Goal: Navigation & Orientation: Find specific page/section

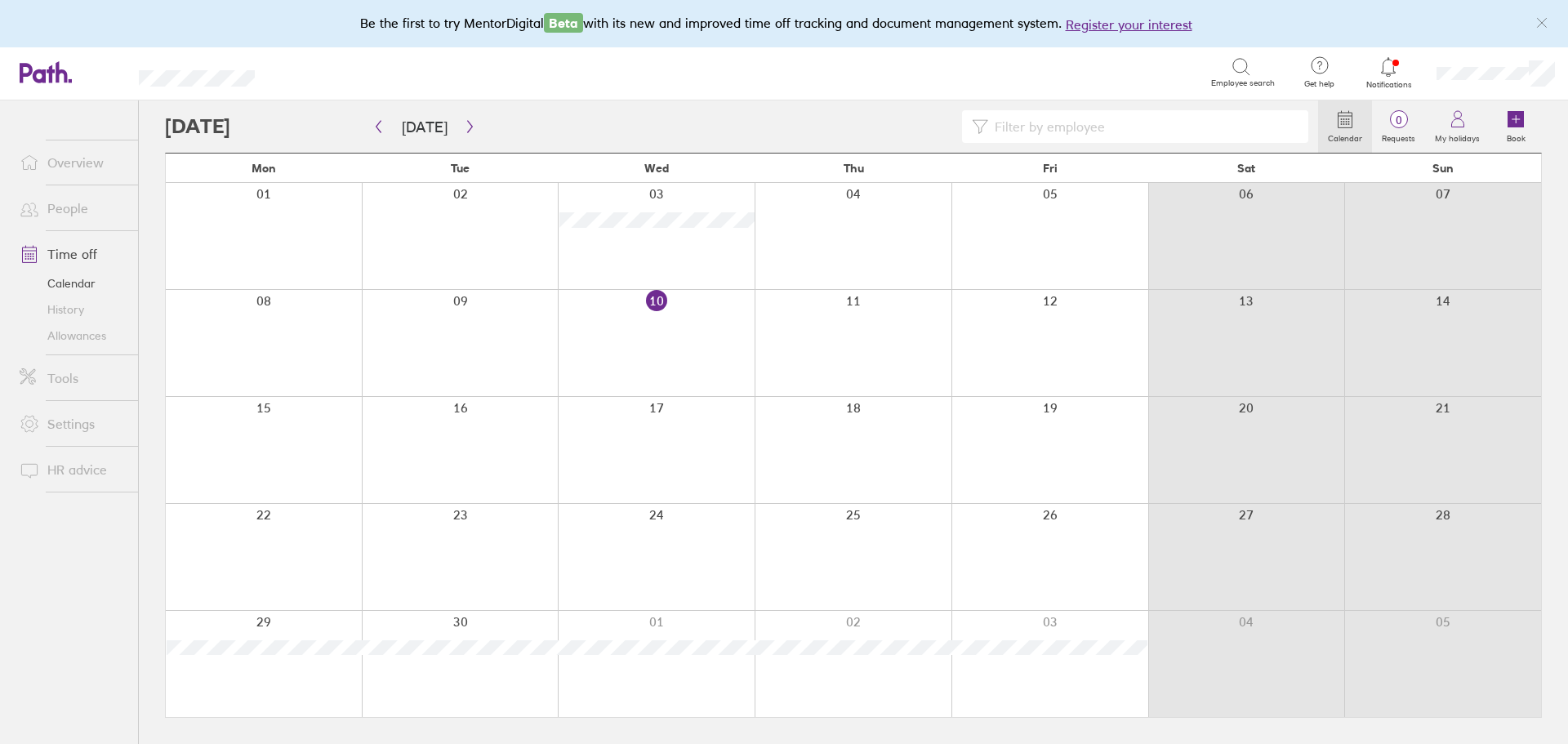
click at [77, 207] on link "People" at bounding box center [72, 208] width 131 height 33
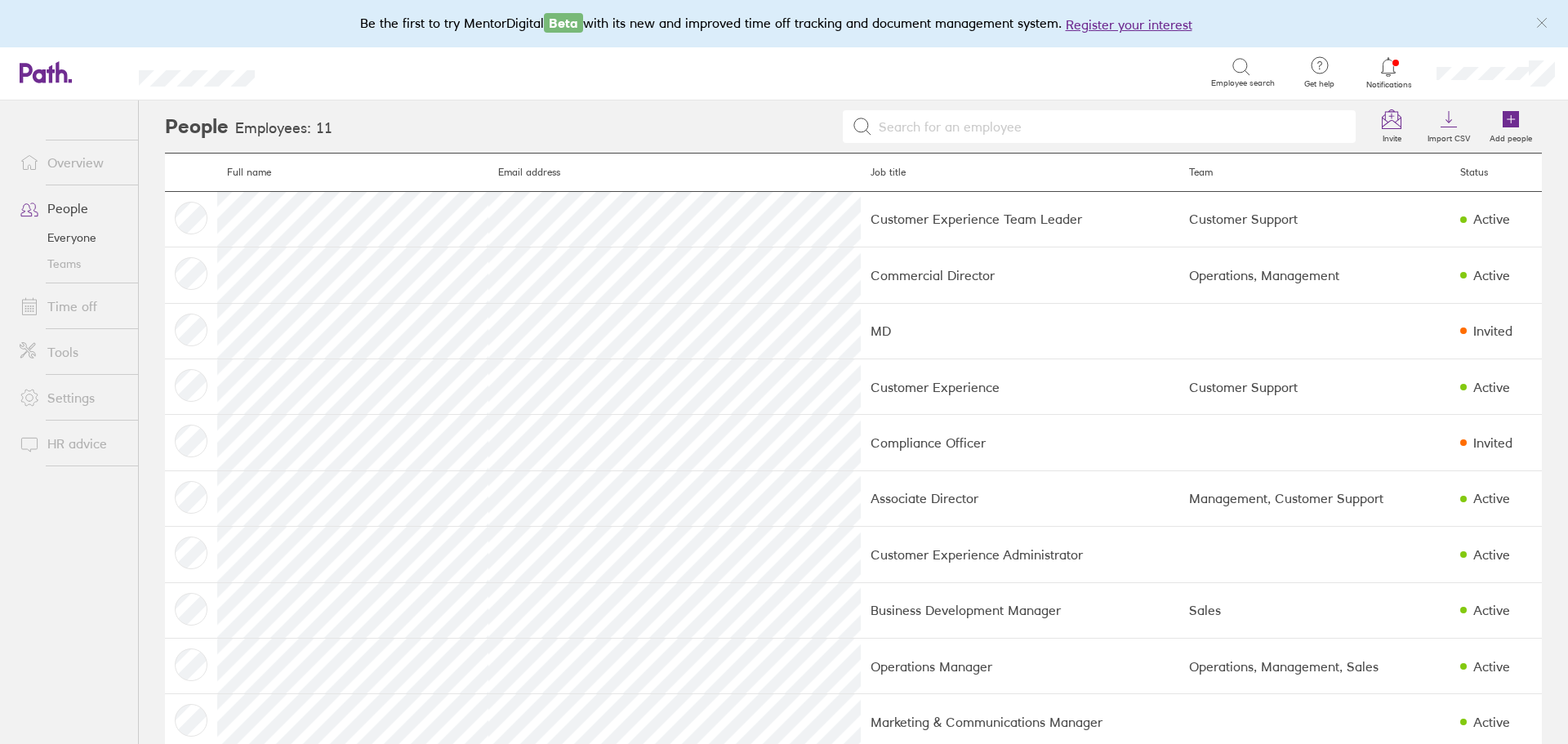
click at [91, 317] on link "Time off" at bounding box center [72, 306] width 131 height 33
